Goal: Navigation & Orientation: Find specific page/section

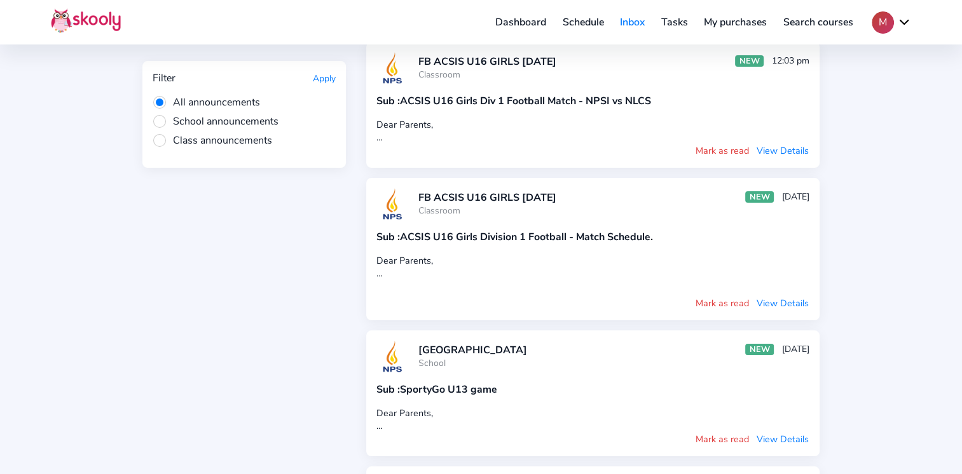
scroll to position [113, 0]
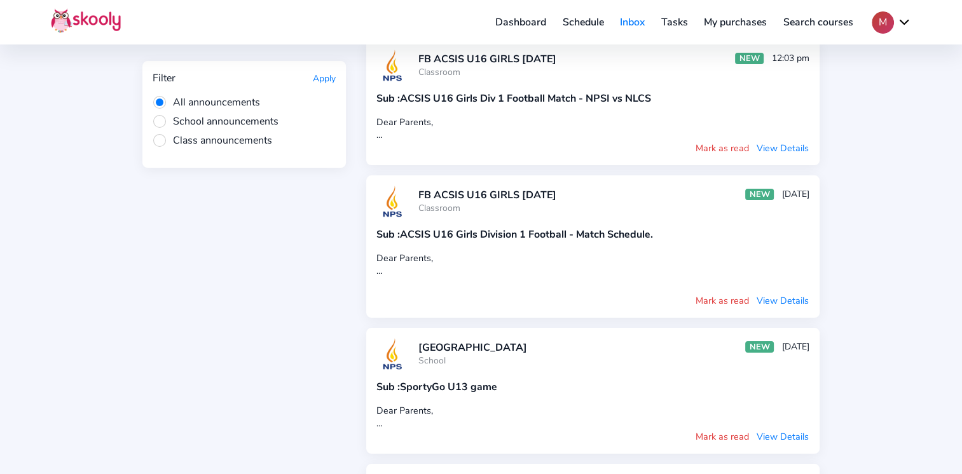
click at [486, 380] on div "Sub : SportyGo U13 game" at bounding box center [592, 387] width 433 height 14
click at [782, 430] on div "Mark as read View Details" at bounding box center [592, 437] width 433 height 14
click at [781, 430] on button "View Details" at bounding box center [782, 437] width 53 height 14
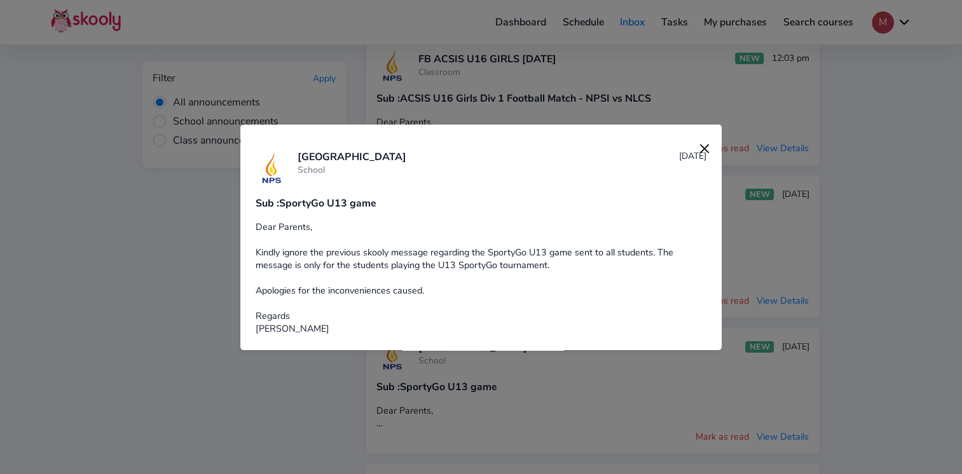
click at [699, 151] on img at bounding box center [704, 149] width 18 height 18
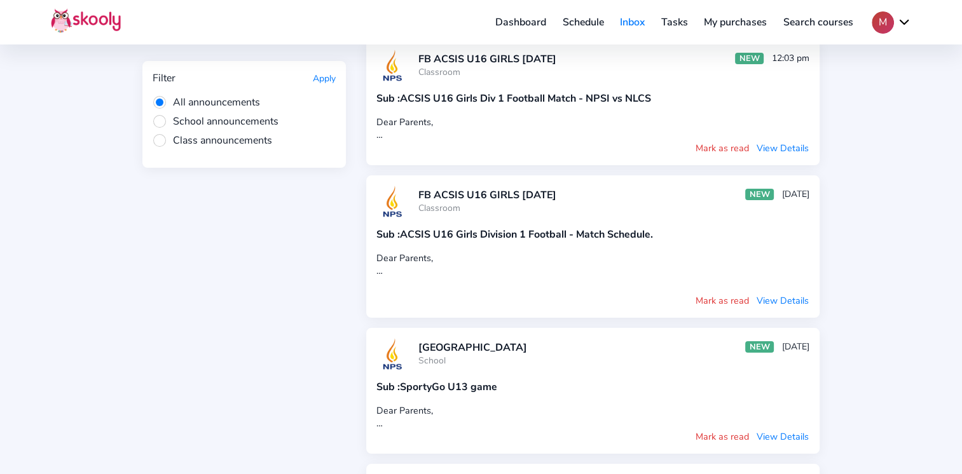
click at [788, 149] on button "View Details" at bounding box center [782, 148] width 53 height 14
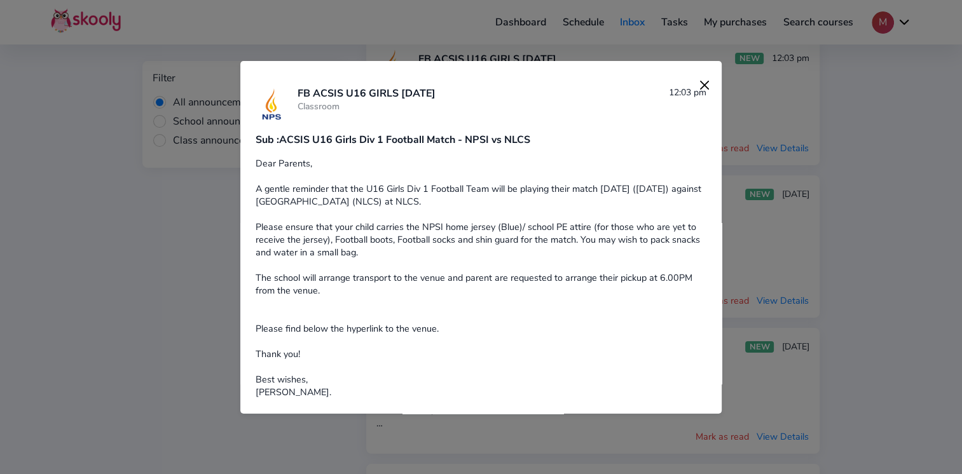
click at [695, 94] on img at bounding box center [704, 85] width 18 height 18
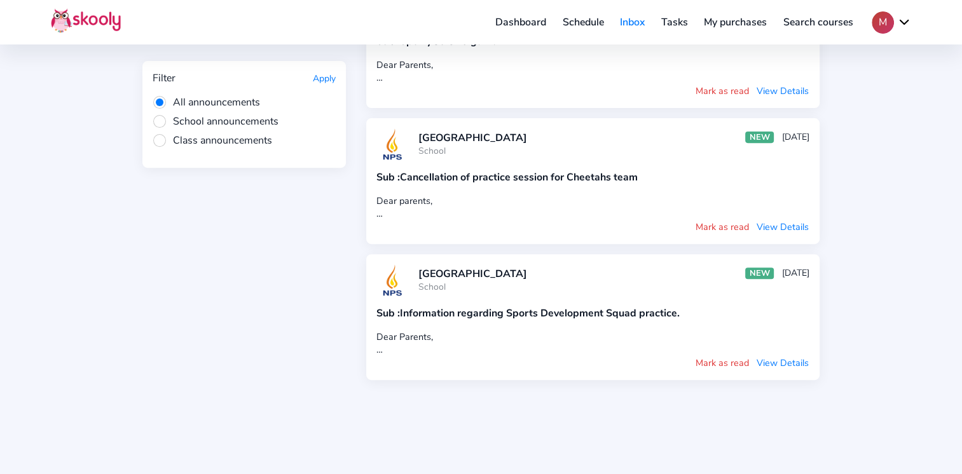
scroll to position [481, 0]
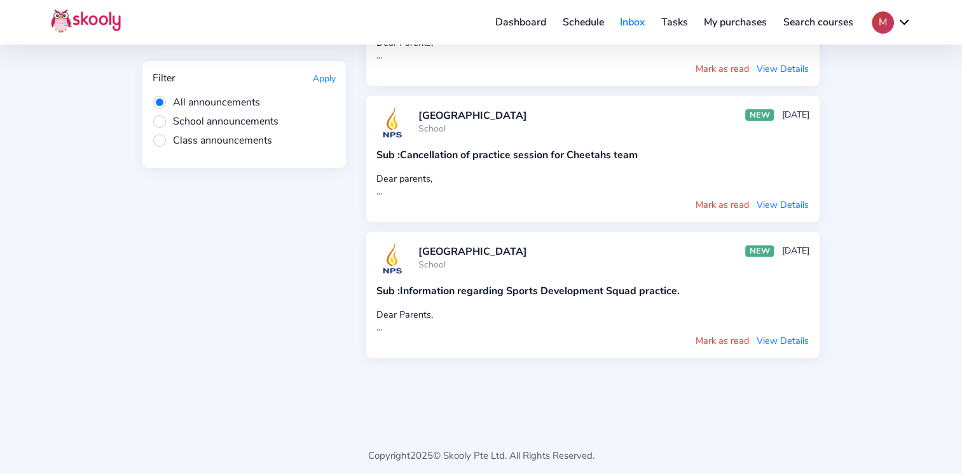
click at [782, 337] on button "View Details" at bounding box center [782, 341] width 53 height 14
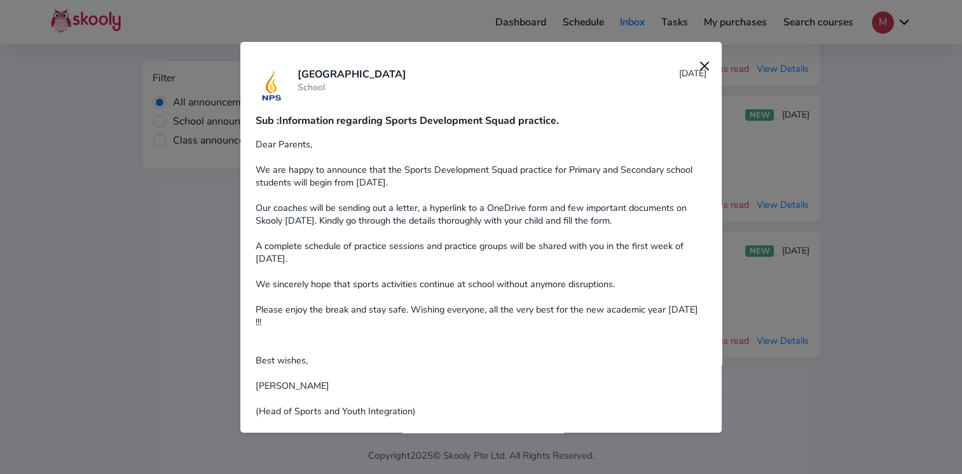
click at [772, 305] on div at bounding box center [481, 237] width 962 height 474
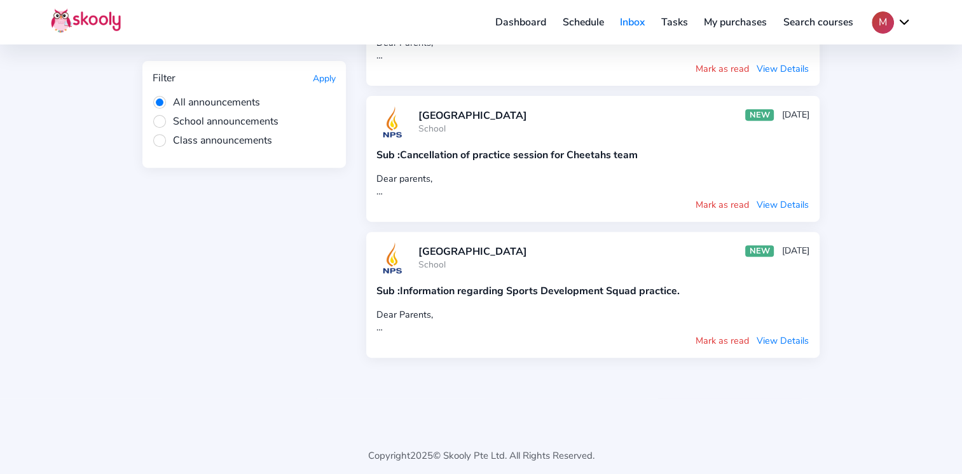
scroll to position [0, 0]
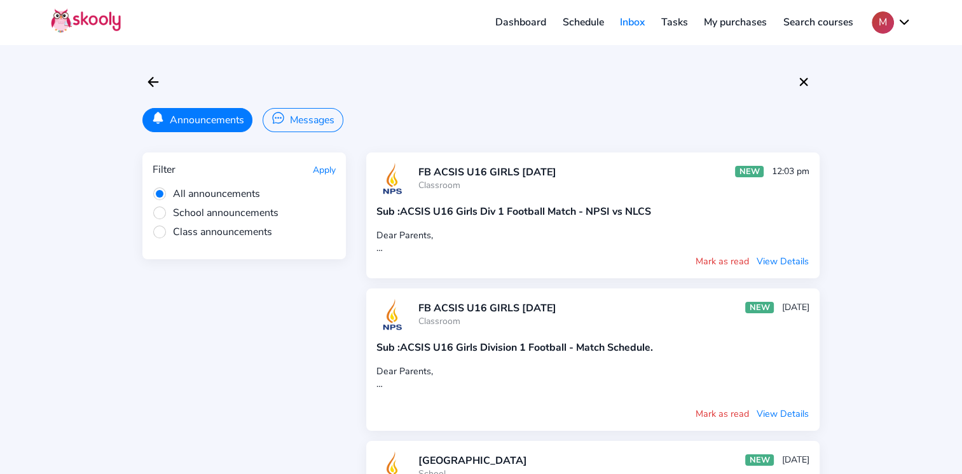
click at [158, 206] on span "School announcements" at bounding box center [216, 213] width 126 height 14
click at [0, 0] on input "School announcements" at bounding box center [0, 0] width 0 height 0
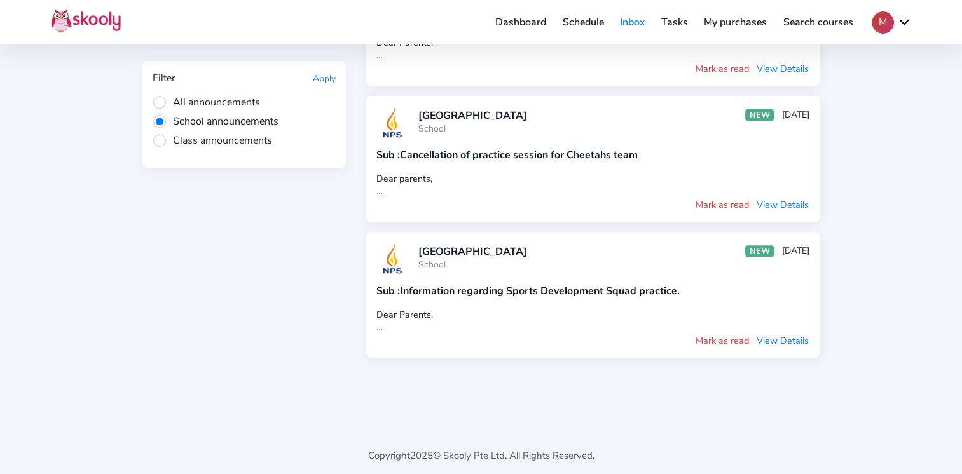
click at [158, 139] on span "Class announcements" at bounding box center [212, 140] width 119 height 14
click at [0, 0] on input "Class announcements" at bounding box center [0, 0] width 0 height 0
click at [328, 75] on button "Apply" at bounding box center [324, 78] width 23 height 12
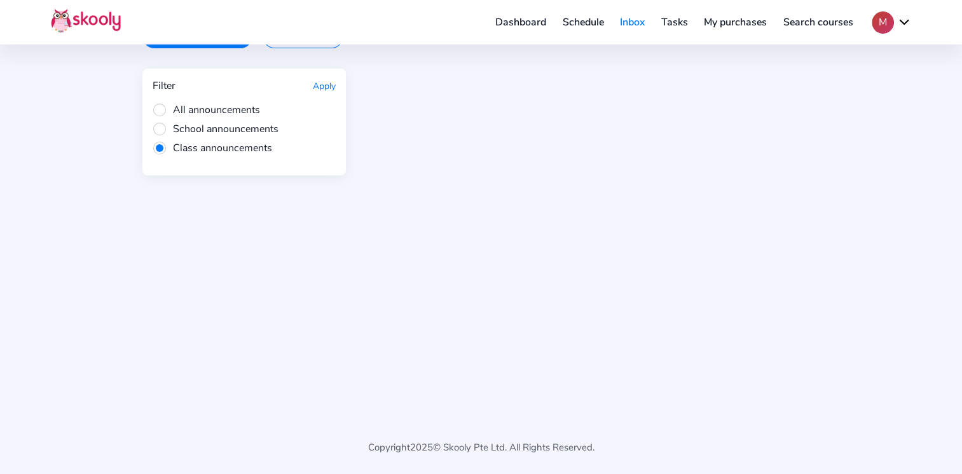
scroll to position [0, 0]
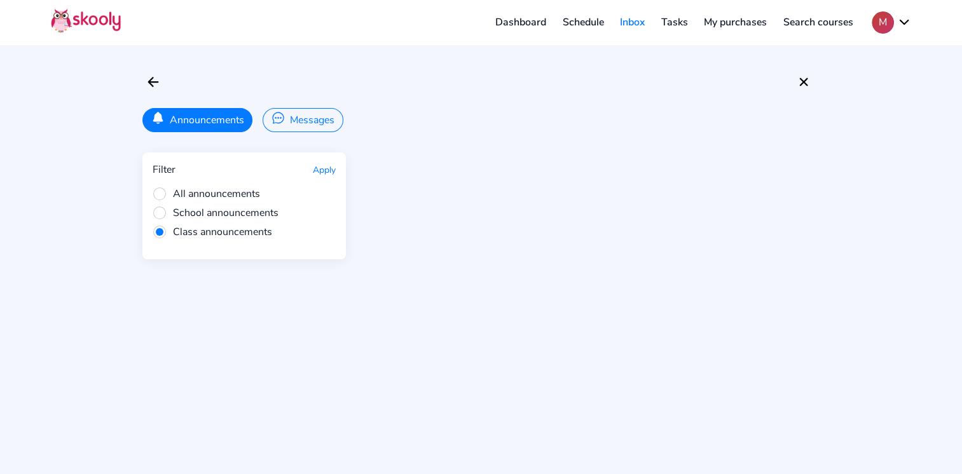
click at [155, 208] on span "School announcements" at bounding box center [216, 213] width 126 height 14
click at [0, 0] on input "School announcements" at bounding box center [0, 0] width 0 height 0
click at [324, 164] on button "Apply" at bounding box center [324, 170] width 23 height 12
click at [324, 171] on button "Apply" at bounding box center [324, 170] width 23 height 12
click at [163, 184] on div "Filter Apply All announcements School announcements Class announcements" at bounding box center [243, 206] width 203 height 107
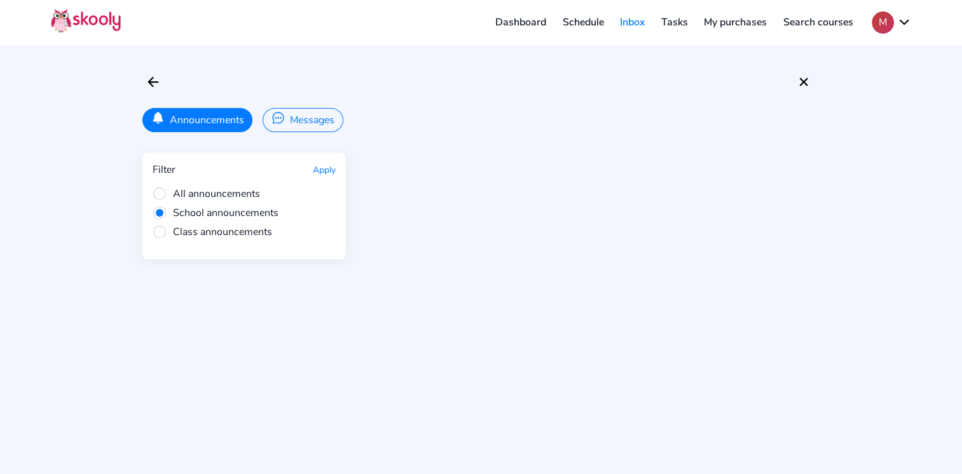
click at [155, 194] on span "All announcements" at bounding box center [206, 194] width 107 height 14
click at [0, 0] on input "All announcements" at bounding box center [0, 0] width 0 height 0
click at [324, 167] on button "Apply" at bounding box center [324, 170] width 23 height 12
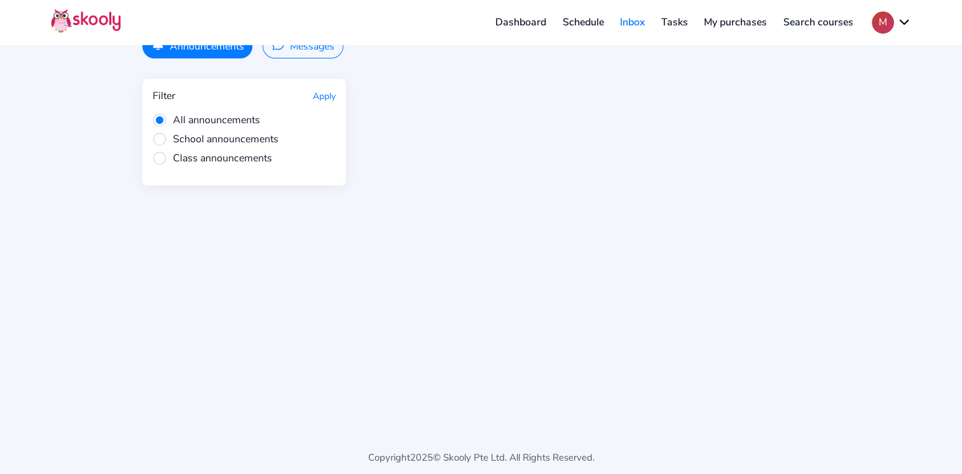
scroll to position [74, 0]
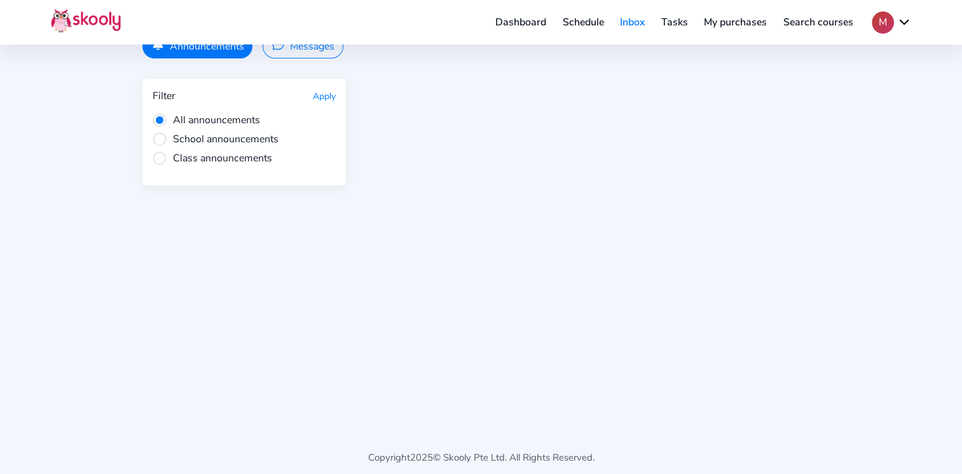
click at [588, 15] on link "Schedule" at bounding box center [583, 22] width 58 height 20
